Goal: Information Seeking & Learning: Learn about a topic

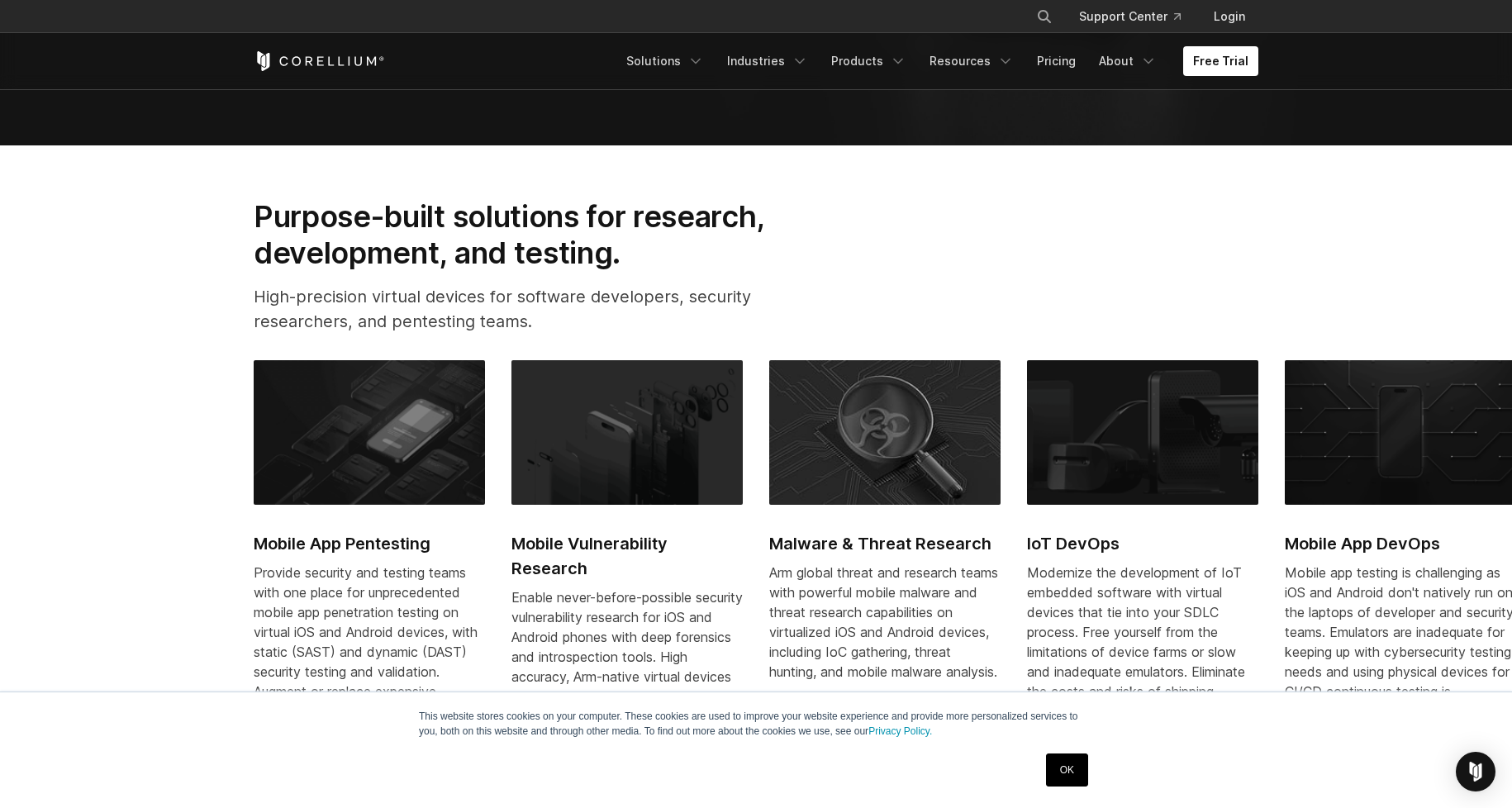
scroll to position [99, 0]
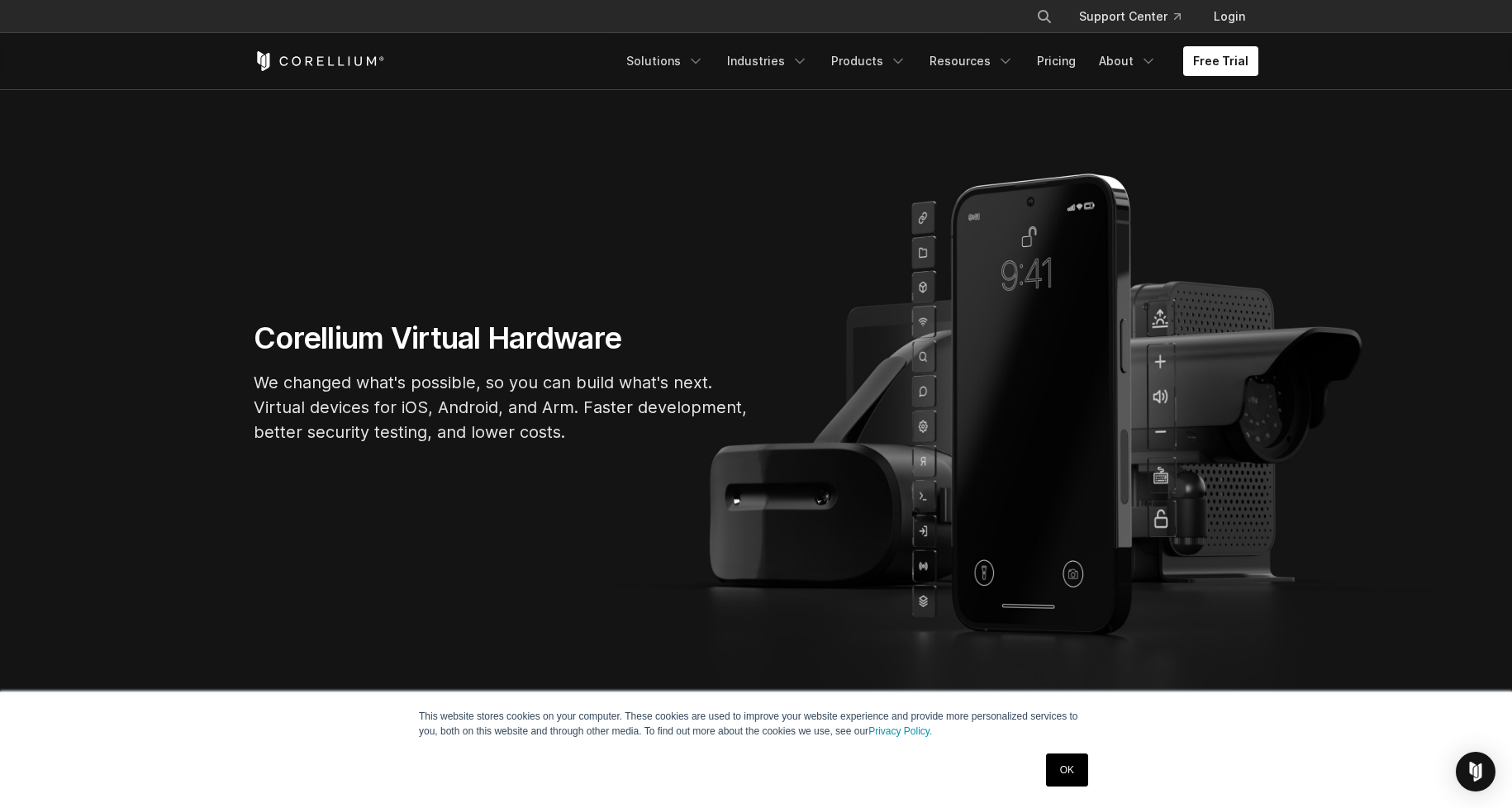
click at [1257, 59] on link "Free Trial" at bounding box center [1221, 61] width 75 height 30
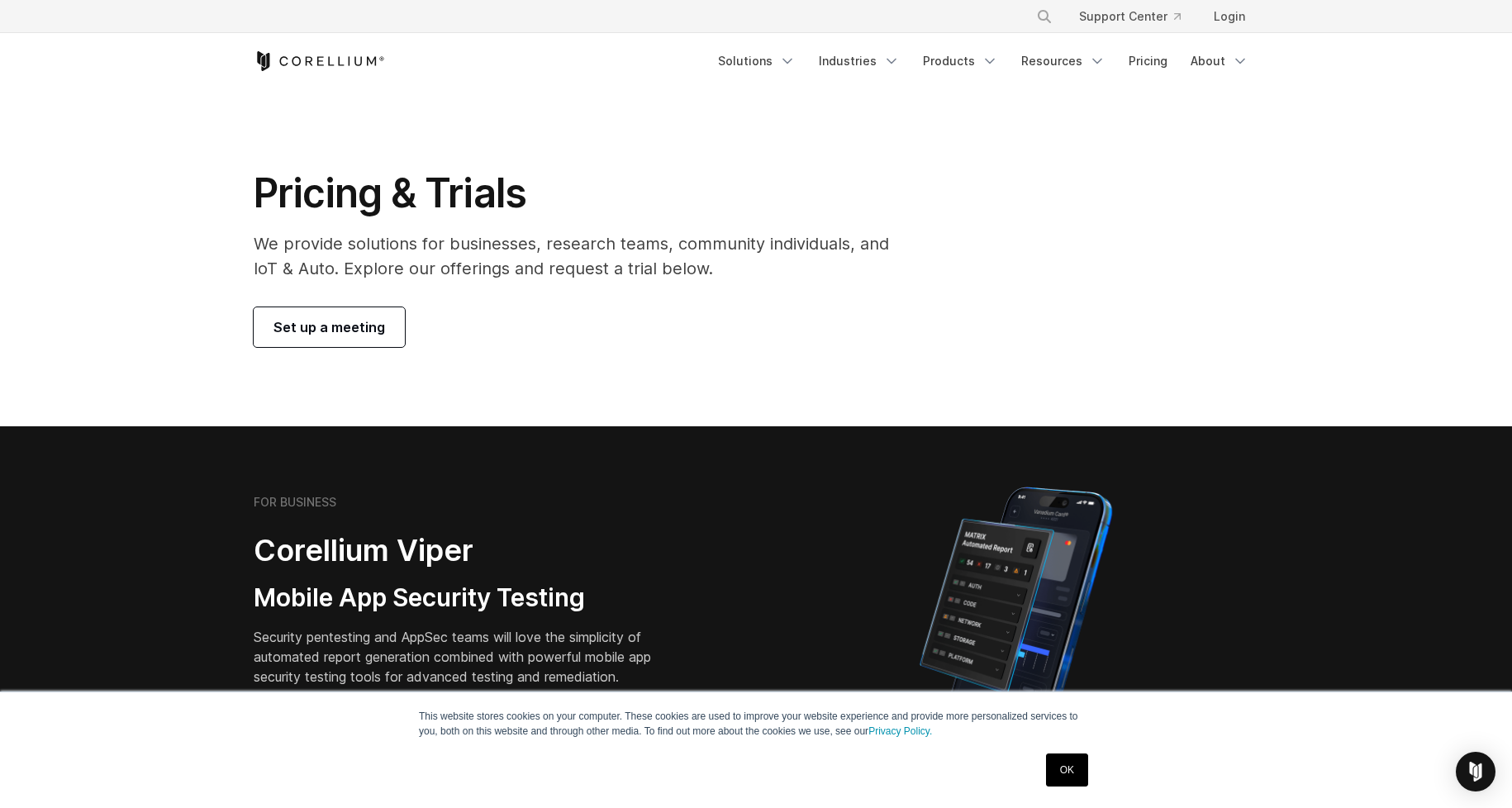
click at [770, 66] on link "Solutions" at bounding box center [757, 61] width 97 height 30
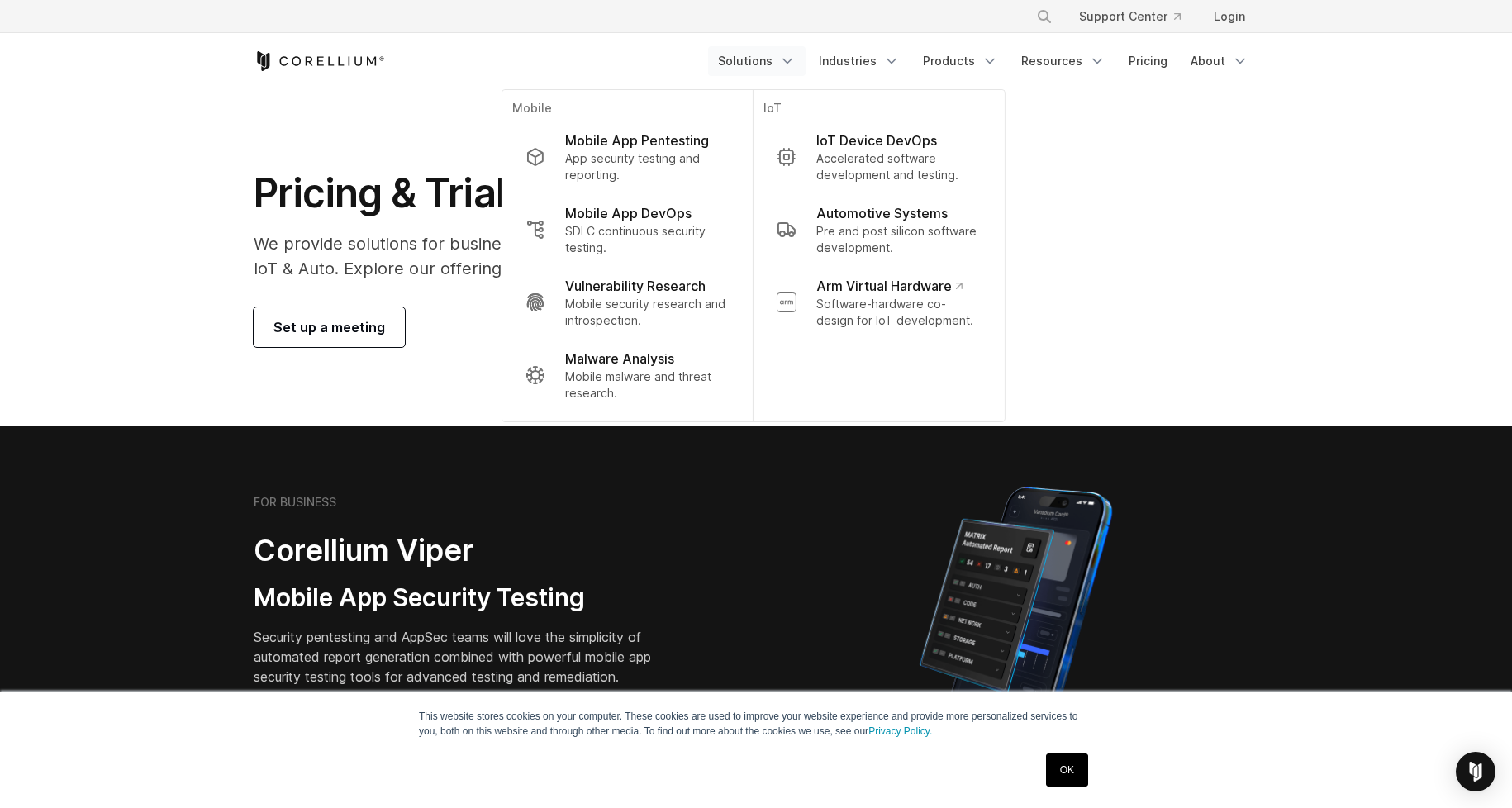
click at [626, 147] on p "Mobile App Pentesting" at bounding box center [637, 141] width 144 height 20
